Goal: Check status: Check status

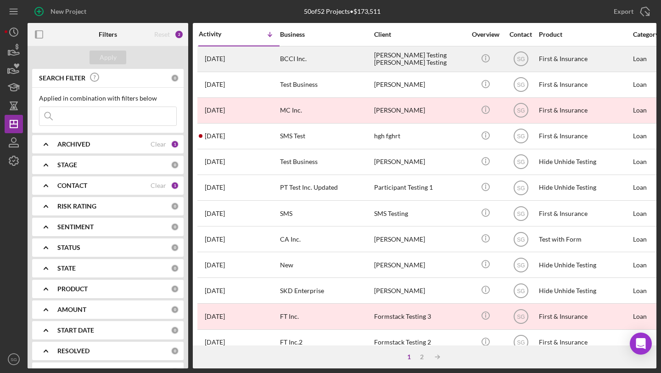
click at [225, 61] on time "[DATE]" at bounding box center [215, 58] width 20 height 7
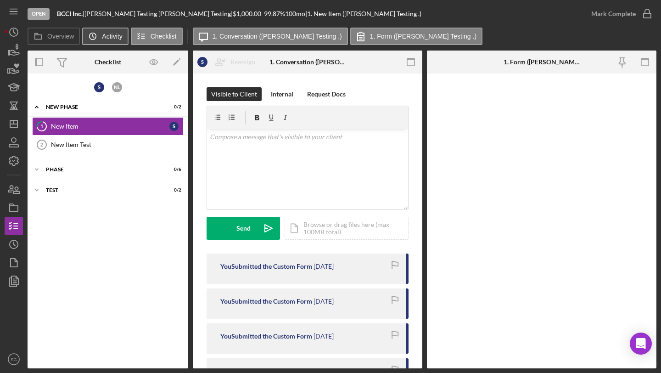
click at [103, 31] on button "Icon/History Activity" at bounding box center [105, 36] width 46 height 17
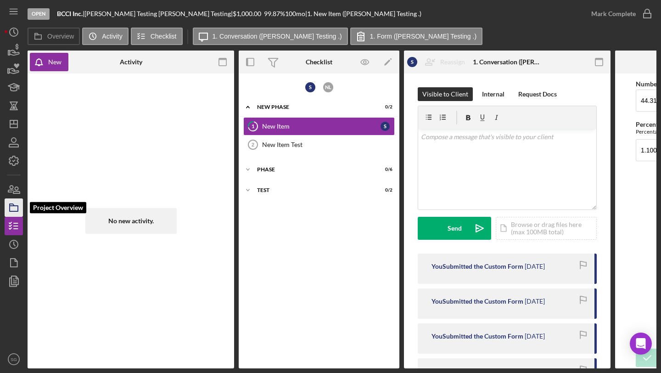
click at [13, 209] on icon "button" at bounding box center [13, 207] width 23 height 23
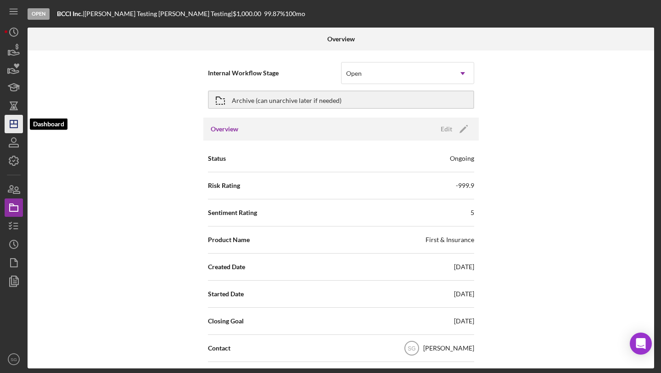
click at [18, 127] on icon "Icon/Dashboard" at bounding box center [13, 123] width 23 height 23
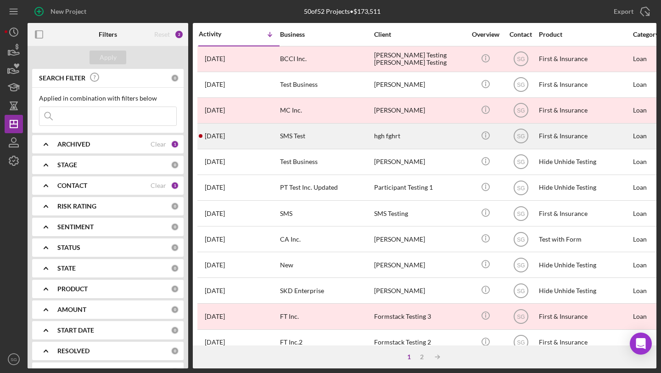
click at [268, 135] on div "[DATE] hgh fghrt" at bounding box center [239, 136] width 80 height 24
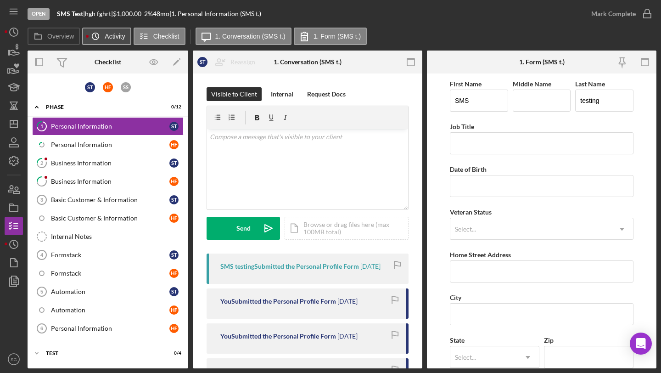
click at [101, 40] on icon "Icon/History" at bounding box center [95, 36] width 18 height 18
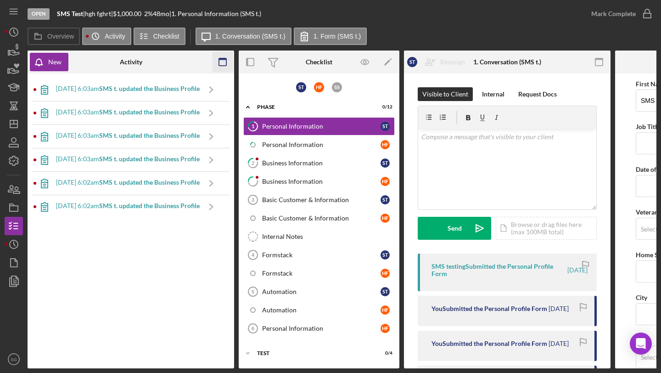
click at [222, 60] on icon "button" at bounding box center [223, 62] width 21 height 21
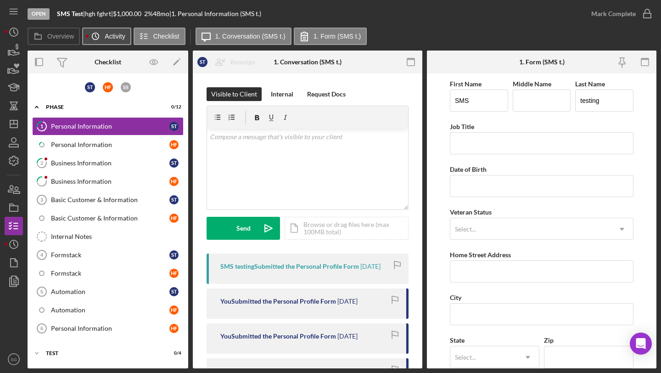
click at [116, 41] on button "Icon/History Activity" at bounding box center [106, 36] width 49 height 17
